Goal: Information Seeking & Learning: Find specific fact

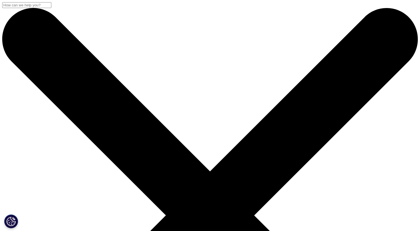
drag, startPoint x: 127, startPoint y: 47, endPoint x: 130, endPoint y: 52, distance: 6.0
click at [51, 8] on input "Zoeken" at bounding box center [26, 5] width 49 height 6
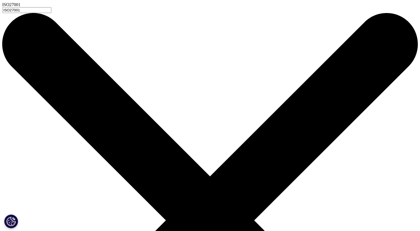
type input "ISO27001"
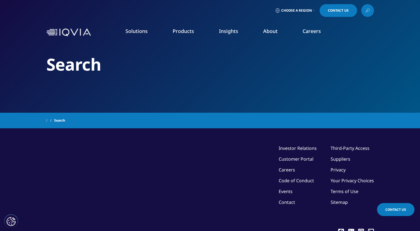
type input "ISO27001"
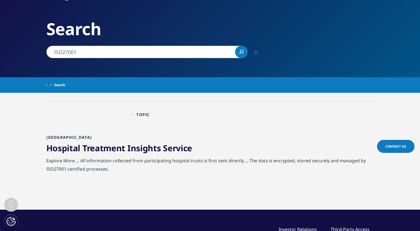
scroll to position [111, 0]
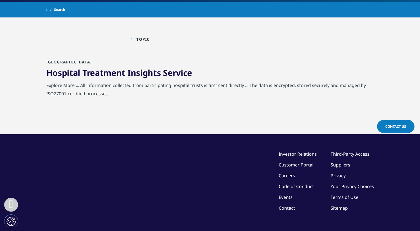
click at [64, 74] on link "Hospital Treatment Insights Service" at bounding box center [119, 72] width 146 height 11
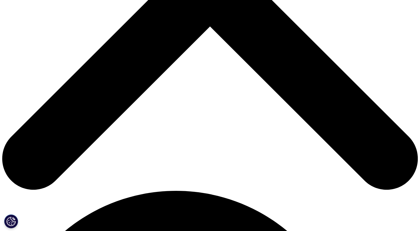
scroll to position [177, 0]
